Goal: Register for event/course

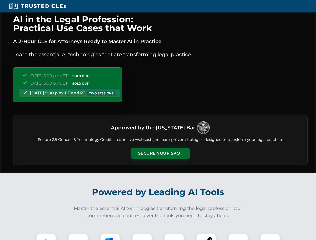
click at [160, 154] on button "Secure Your Spot" at bounding box center [160, 154] width 59 height 12
click at [46, 237] on img at bounding box center [46, 243] width 15 height 15
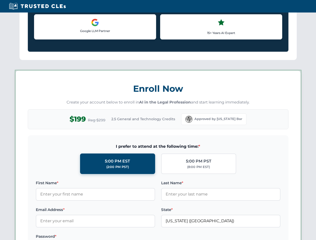
click at [110, 237] on label "Password *" at bounding box center [95, 237] width 119 height 6
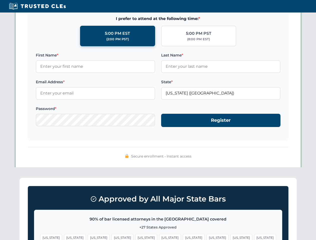
click at [230, 237] on span "[US_STATE]" at bounding box center [241, 237] width 22 height 7
